Goal: Communication & Community: Ask a question

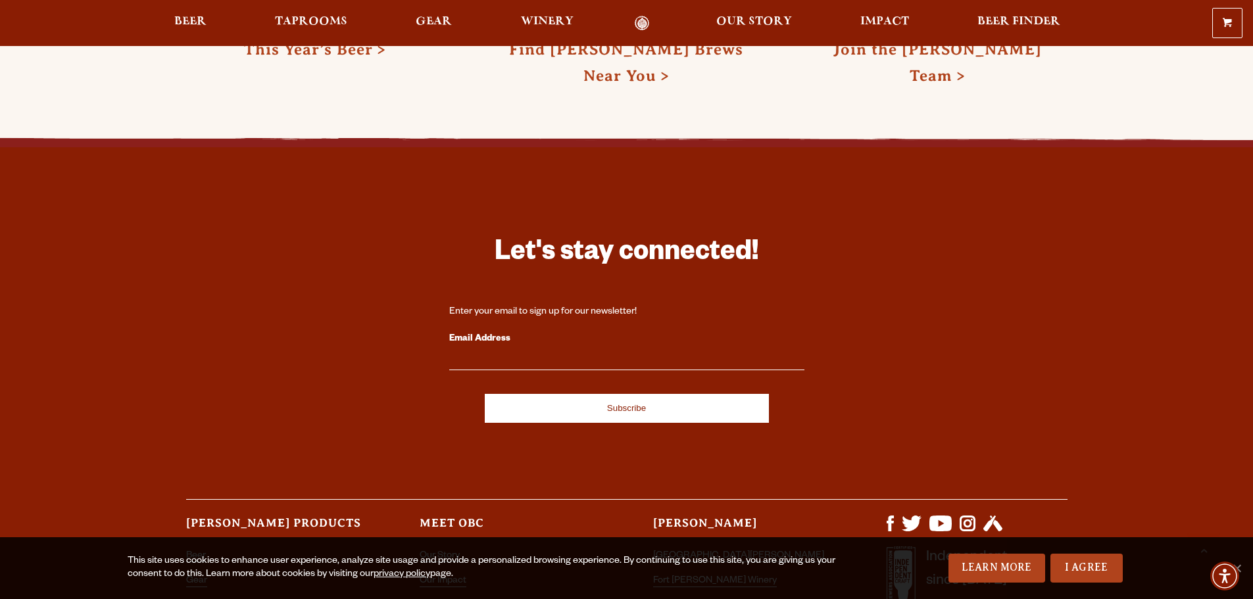
scroll to position [3748, 0]
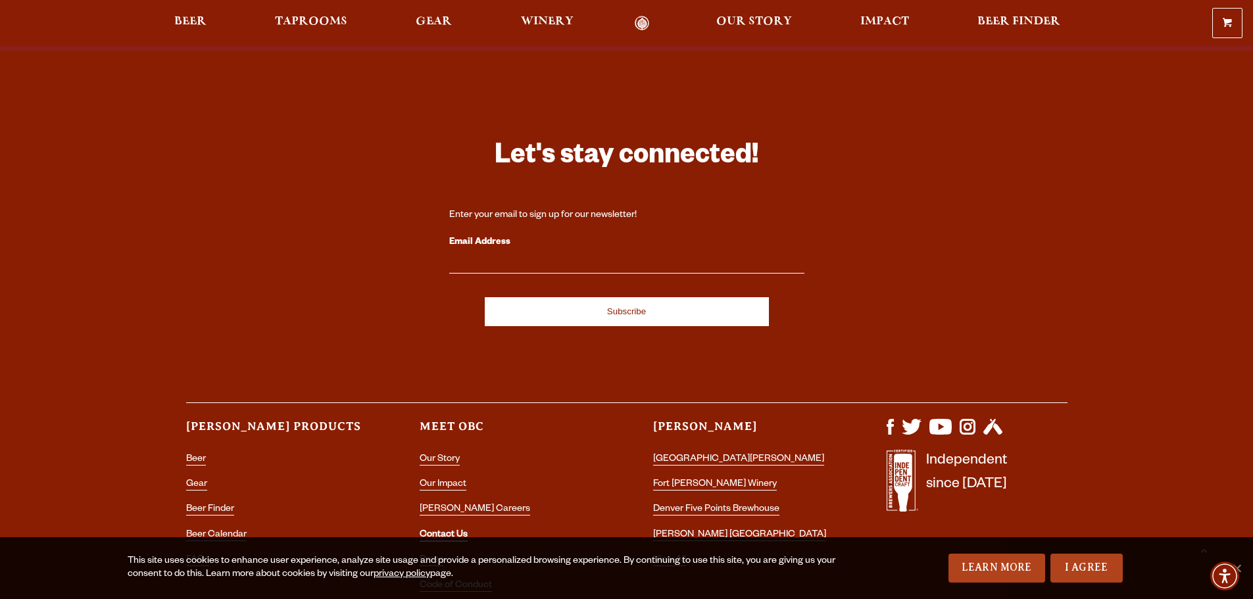
click at [441, 530] on link "Contact Us" at bounding box center [444, 536] width 48 height 12
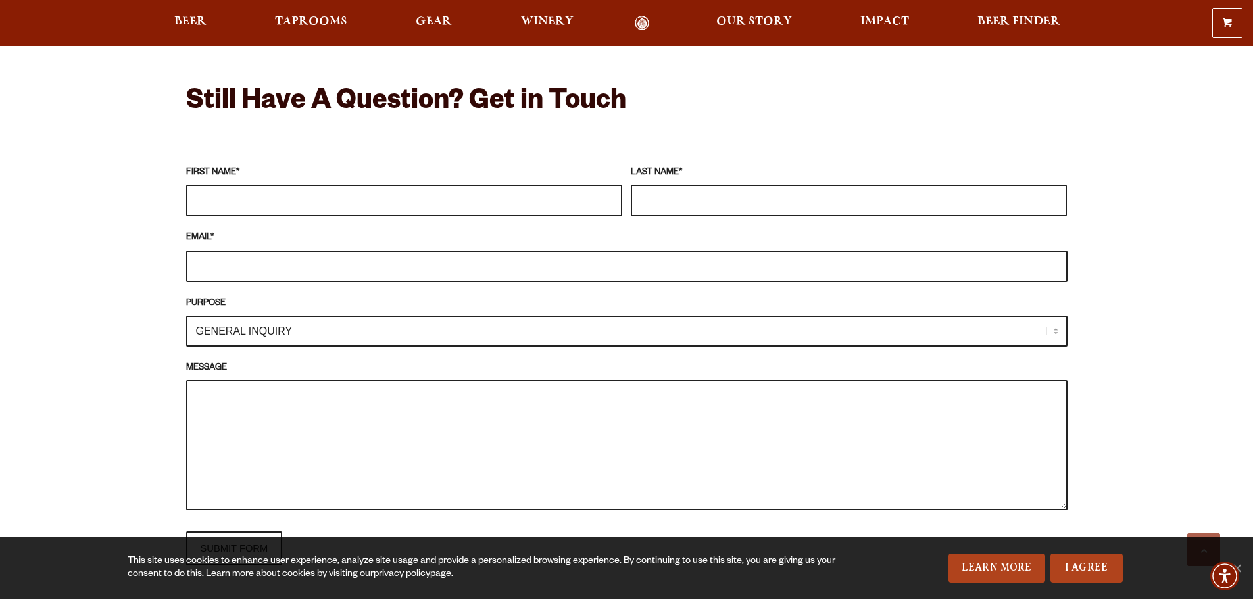
scroll to position [1118, 0]
click at [240, 199] on input "FIRST NAME *" at bounding box center [404, 202] width 436 height 32
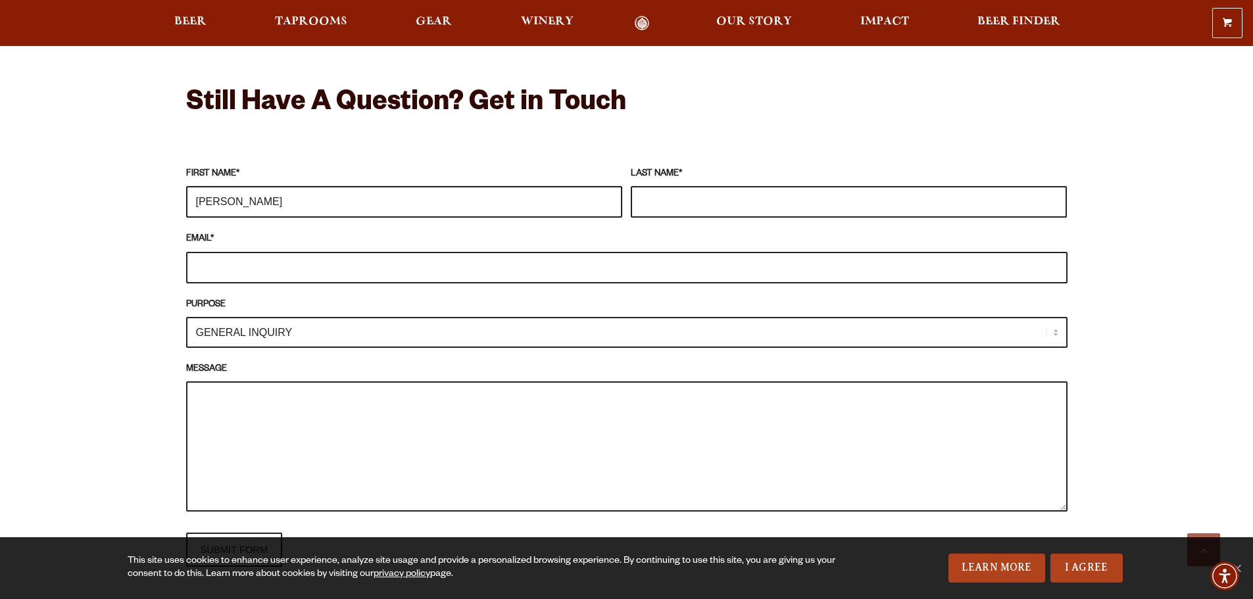
type input "Matt"
click at [664, 196] on input "LAST NAME *" at bounding box center [849, 202] width 436 height 32
type input "Patton"
click at [231, 262] on input "EMAIL *" at bounding box center [626, 268] width 881 height 32
type input "matthew.p@charliemikeprotection.com"
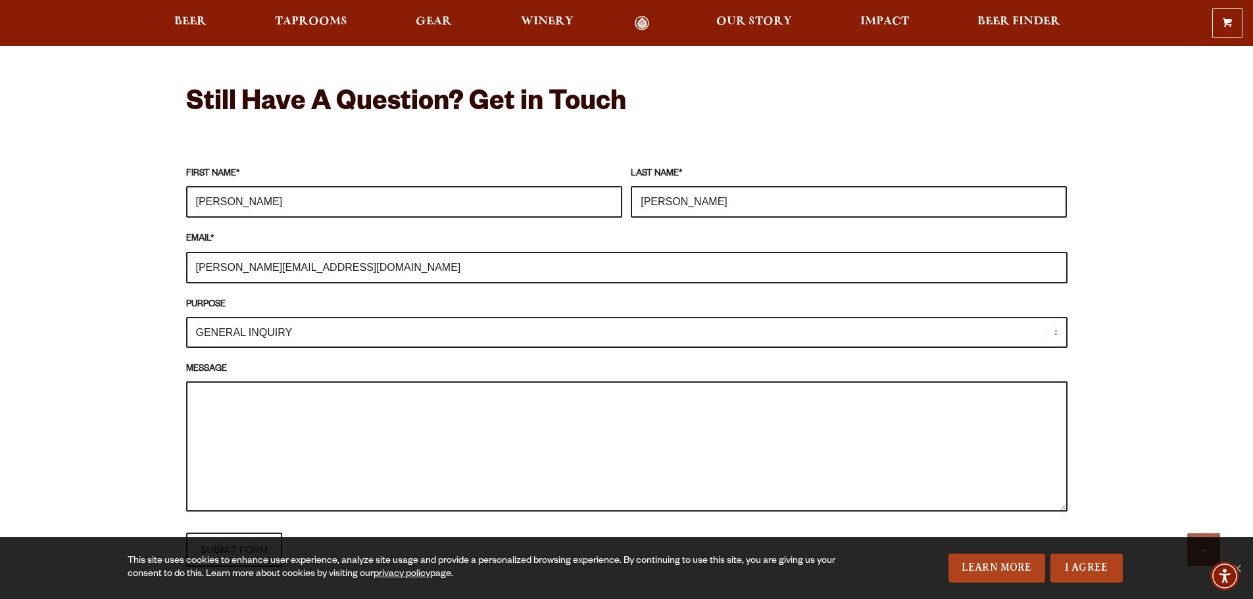
click at [212, 327] on select "GENERAL INQUIRY TAPROOM / BREWERY WINERY BOOK A TOUR MEDIA INQUIRY GEAR SHOP OD…" at bounding box center [626, 332] width 881 height 31
click at [186, 317] on select "GENERAL INQUIRY TAPROOM / BREWERY WINERY BOOK A TOUR MEDIA INQUIRY GEAR SHOP OD…" at bounding box center [626, 332] width 881 height 31
click at [215, 394] on textarea "MESSAGE" at bounding box center [626, 446] width 881 height 130
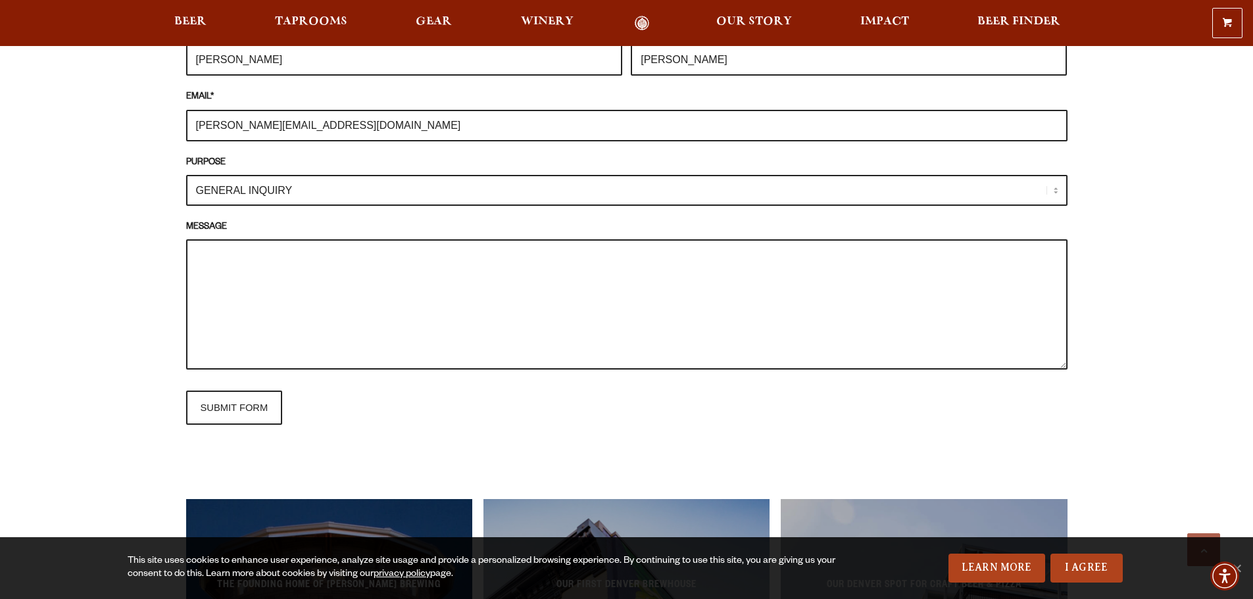
scroll to position [1184, 0]
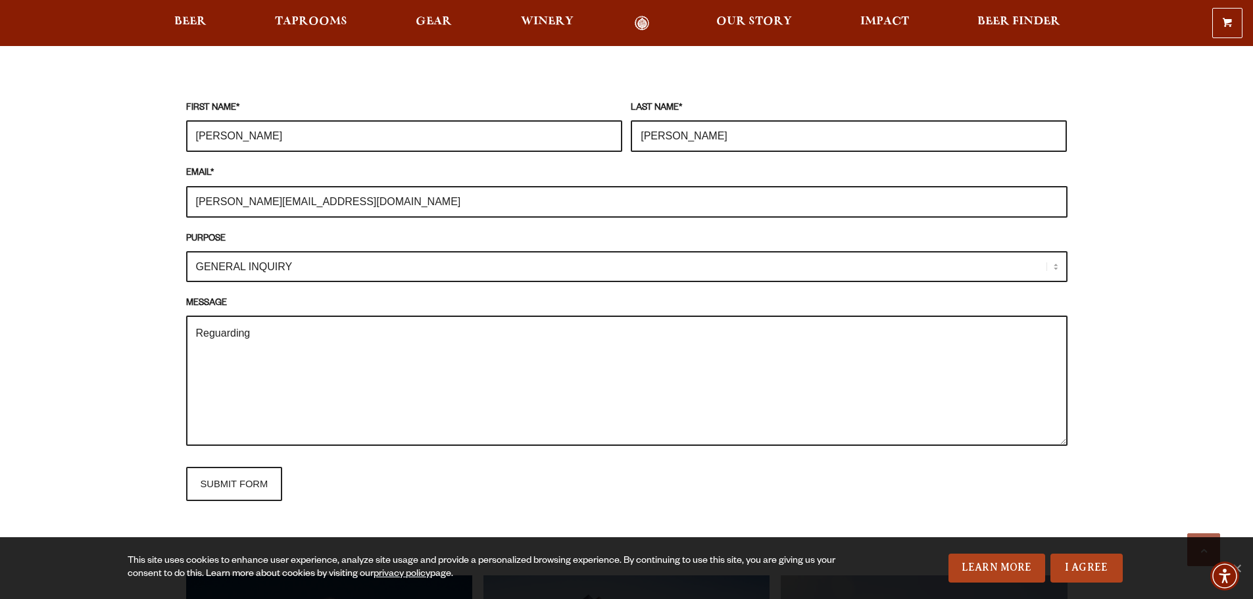
click at [216, 331] on textarea "Reguarding" at bounding box center [626, 381] width 881 height 130
click at [260, 328] on textarea "Regarding" at bounding box center [626, 381] width 881 height 130
type textarea "Regarding procurement (623)304-8698"
click at [241, 487] on input "SUBMIT FORM" at bounding box center [234, 484] width 97 height 34
type input "Sending"
